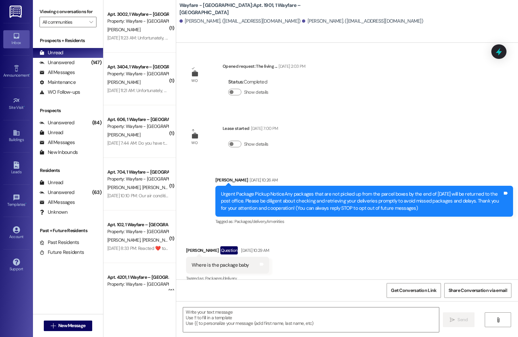
scroll to position [1339, 0]
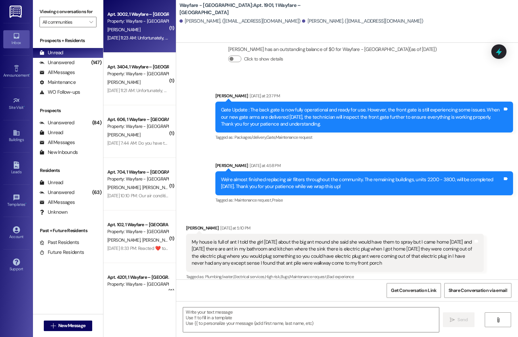
click at [143, 35] on div "[DATE] 11:23 AM: Unfortunately, our pool is still closed as we continue to work…" at bounding box center [288, 38] width 362 height 6
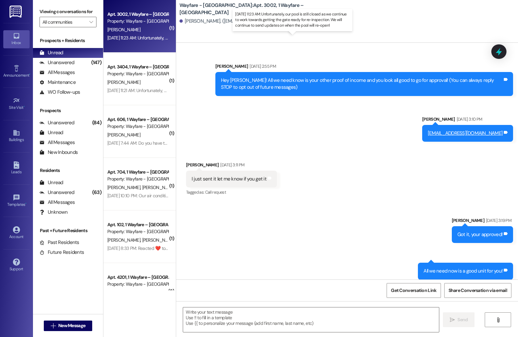
scroll to position [4275, 0]
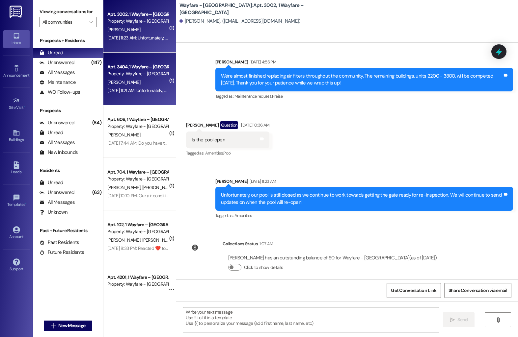
click at [134, 75] on div "Property: Wayfare - [GEOGRAPHIC_DATA]" at bounding box center [137, 73] width 61 height 7
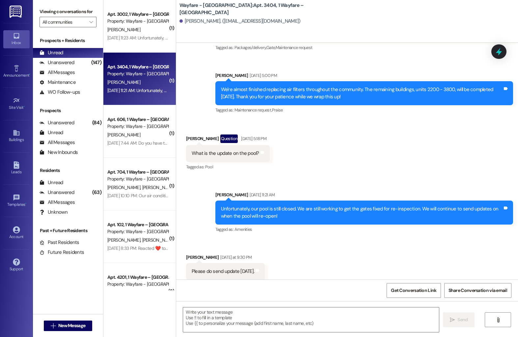
scroll to position [7687, 0]
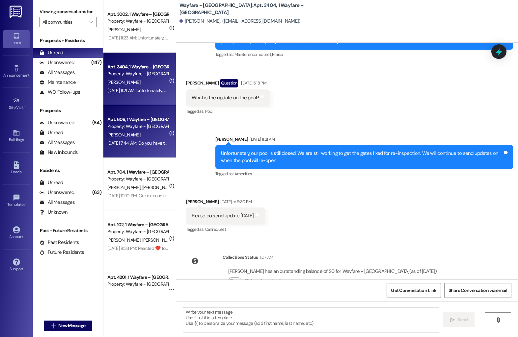
click at [136, 123] on div "Property: Wayfare - [GEOGRAPHIC_DATA]" at bounding box center [137, 126] width 61 height 7
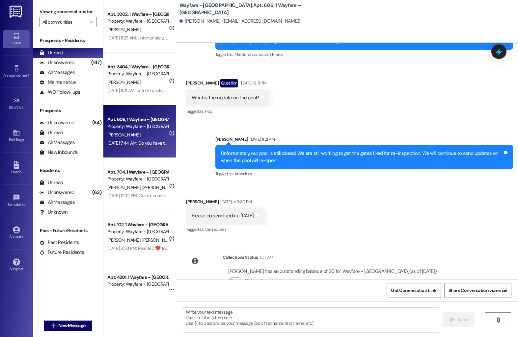
scroll to position [2300, 0]
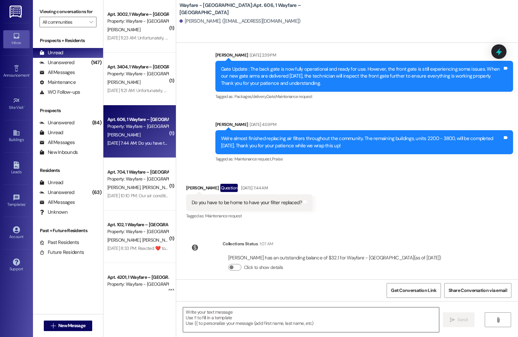
click at [211, 318] on textarea at bounding box center [311, 320] width 256 height 25
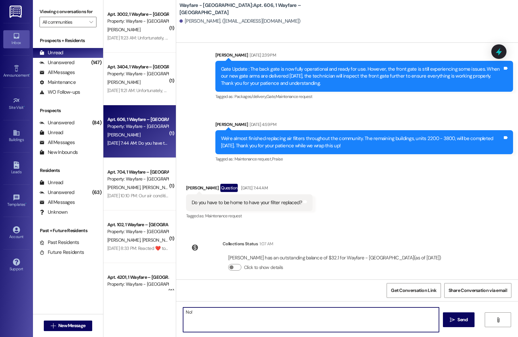
type textarea "No!"
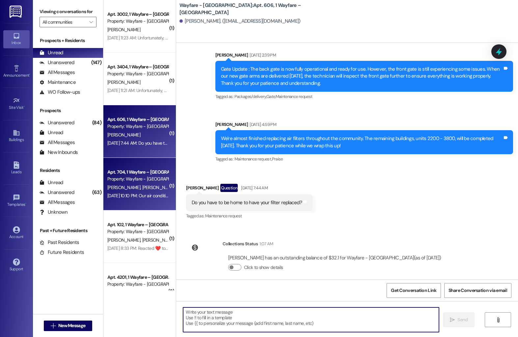
click at [141, 191] on div "[PERSON_NAME] [PERSON_NAME]" at bounding box center [138, 188] width 62 height 8
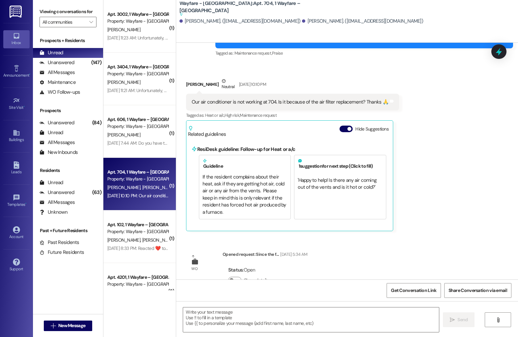
scroll to position [3872, 0]
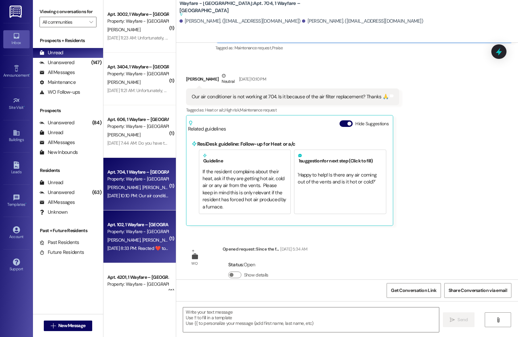
click at [117, 230] on div "Property: Wayfare - [GEOGRAPHIC_DATA]" at bounding box center [137, 231] width 61 height 7
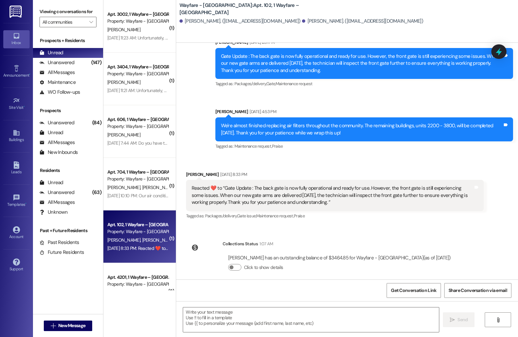
scroll to position [25, 0]
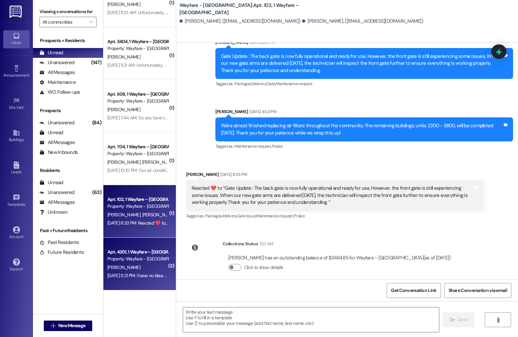
click at [130, 257] on div "Property: Wayfare - [GEOGRAPHIC_DATA]" at bounding box center [137, 259] width 61 height 7
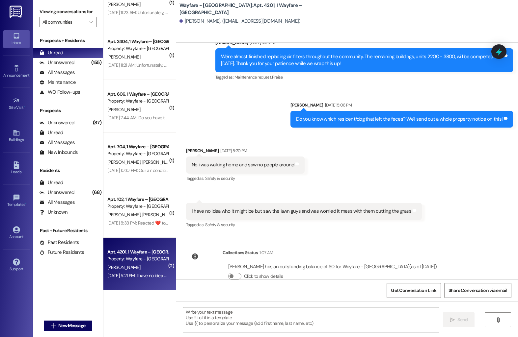
scroll to position [4823, 0]
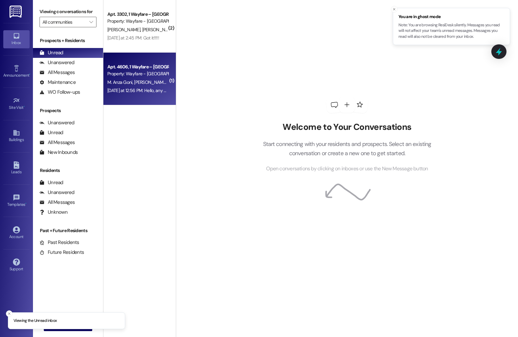
click at [116, 82] on span "M. Anza Goni" at bounding box center [120, 82] width 27 height 6
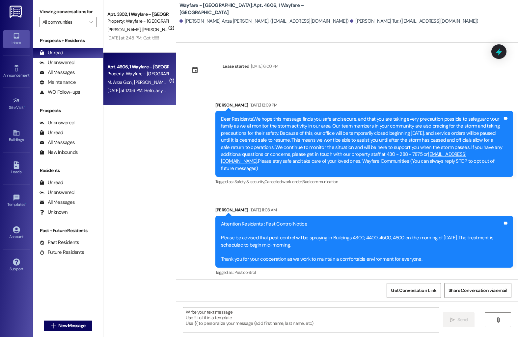
scroll to position [4224, 0]
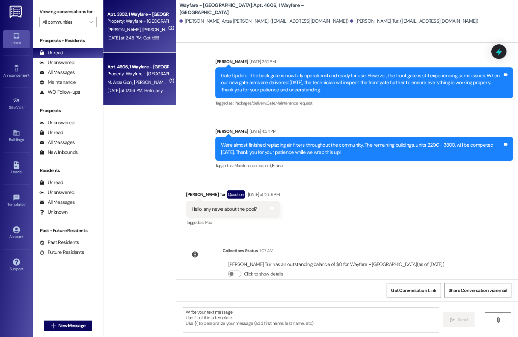
click at [132, 34] on div "[DATE] at 2:45 PM: Got it!!!!! [DATE] at 2:45 PM: Got it!!!!!" at bounding box center [138, 38] width 62 height 8
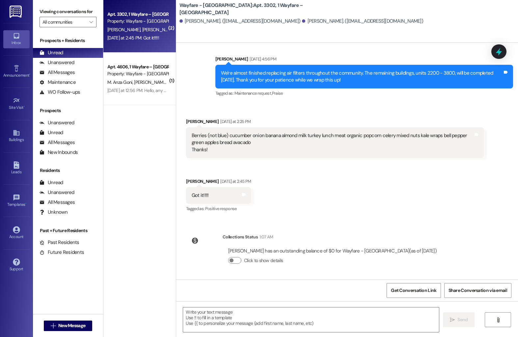
scroll to position [3891, 0]
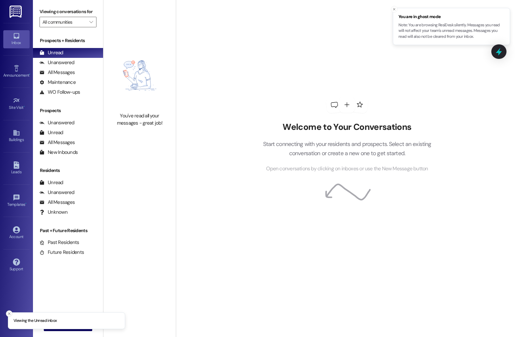
click at [8, 313] on line "Close toast" at bounding box center [9, 314] width 2 height 2
click at [63, 325] on span "New Message" at bounding box center [71, 326] width 27 height 7
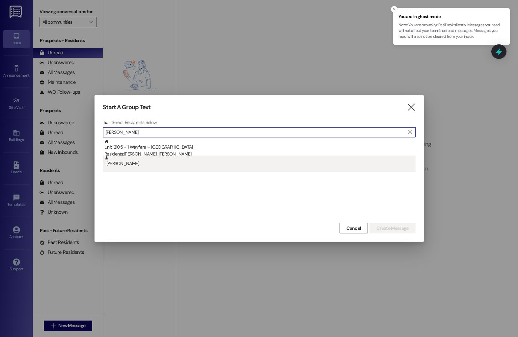
type input "sarah oell"
click at [163, 164] on div ": Sarah Oellermann" at bounding box center [259, 162] width 311 height 12
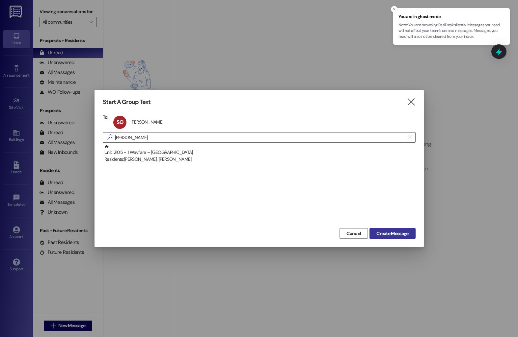
click at [406, 239] on button "Create Message" at bounding box center [392, 233] width 46 height 11
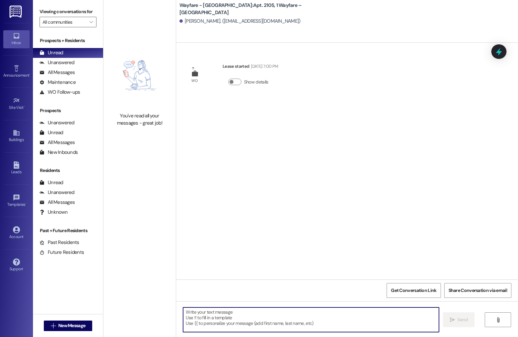
click at [295, 327] on textarea at bounding box center [311, 320] width 256 height 25
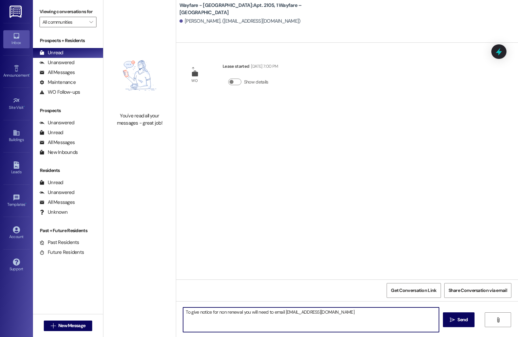
type textarea "To give notice for non renewal you will need to email notices@wayfarecommunitie…"
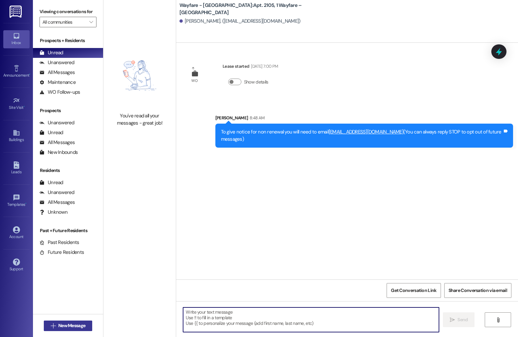
click at [63, 325] on span "New Message" at bounding box center [71, 326] width 27 height 7
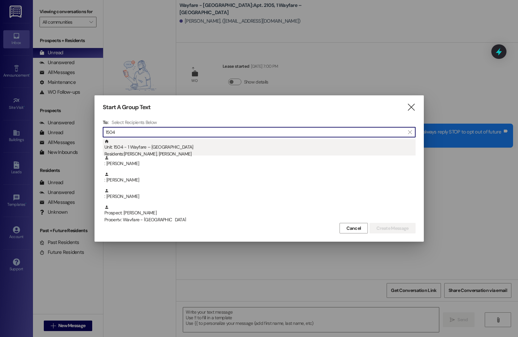
type input "1504"
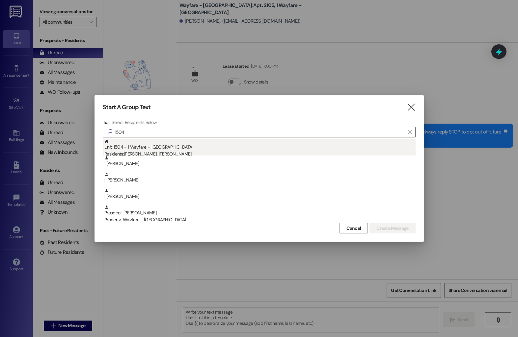
click at [168, 144] on div "Unit: 1504 - 1 Wayfare – Cumberland Park Residents: Caton Srader, April Srader" at bounding box center [259, 148] width 311 height 19
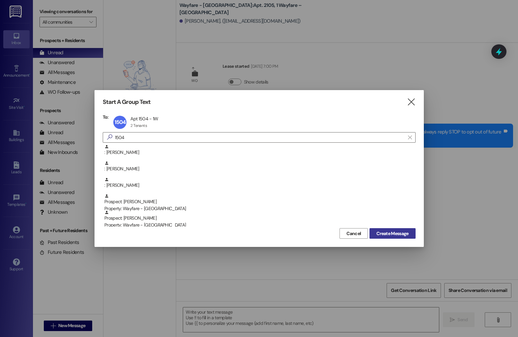
click at [391, 232] on span "Create Message" at bounding box center [392, 233] width 32 height 7
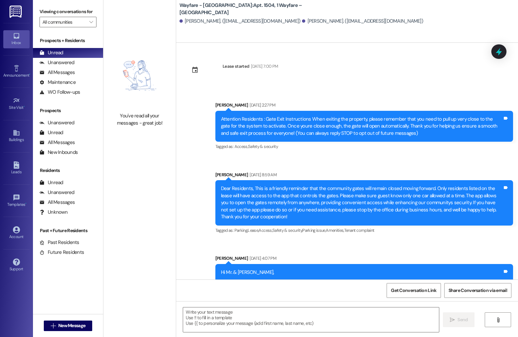
scroll to position [3570, 0]
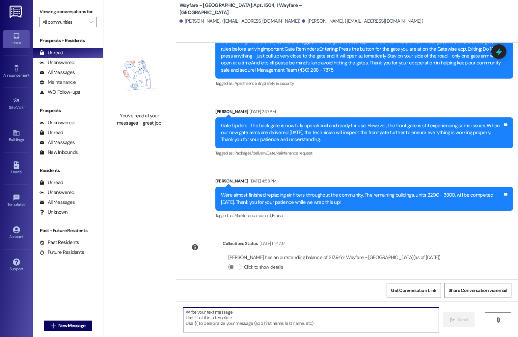
click at [268, 319] on textarea at bounding box center [311, 320] width 256 height 25
type textarea "I got that 16 month renewal lease sent out!"
type textarea "Please let me know if you have any questions!"
